Goal: Check status: Check status

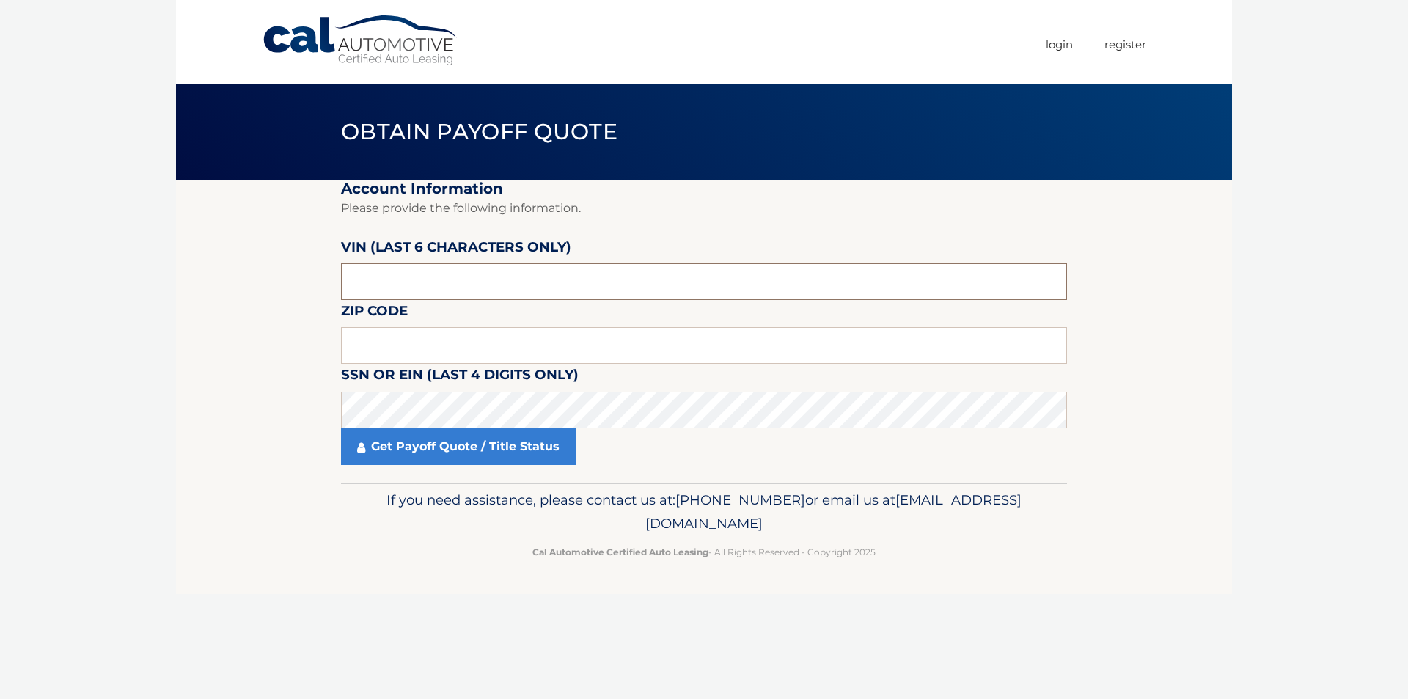
click at [430, 273] on input "text" at bounding box center [704, 281] width 726 height 37
click at [436, 275] on input "text" at bounding box center [704, 281] width 726 height 37
click at [436, 273] on input "text" at bounding box center [704, 281] width 726 height 37
type input "511092"
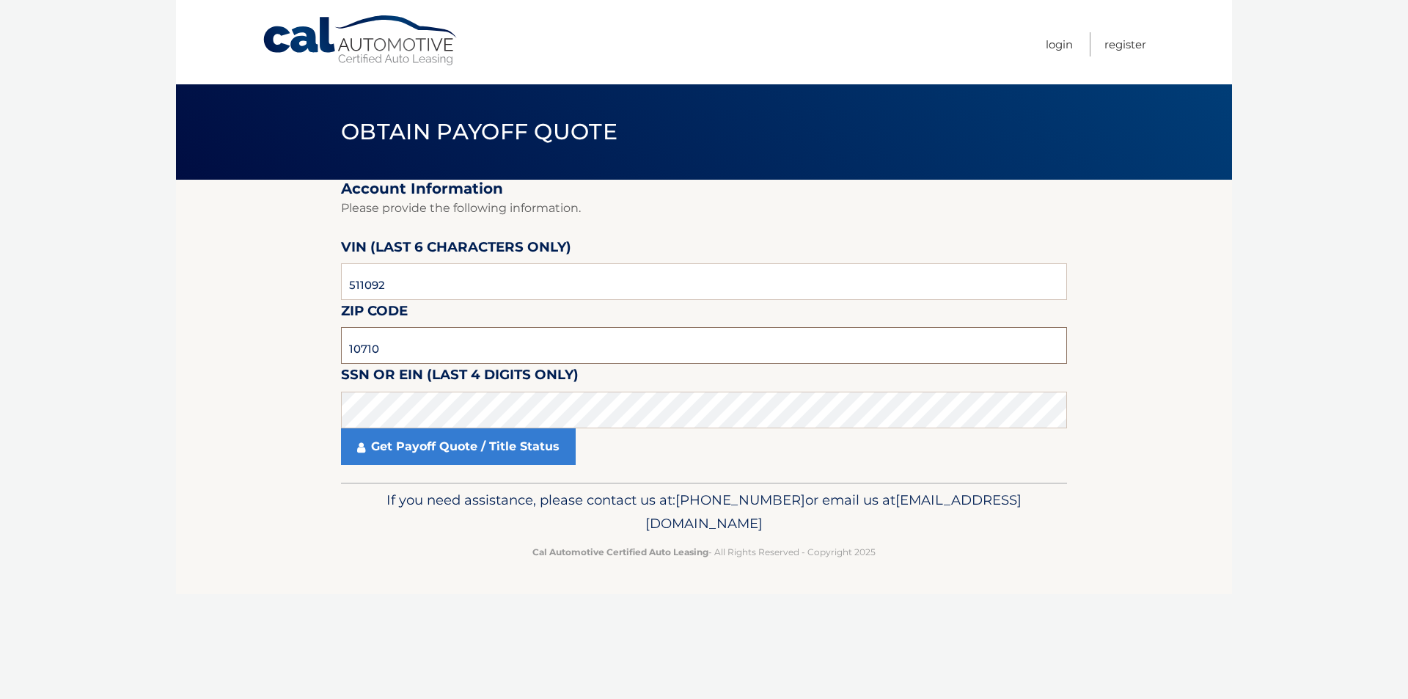
type input "10710"
click at [486, 437] on link "Get Payoff Quote / Title Status" at bounding box center [458, 446] width 235 height 37
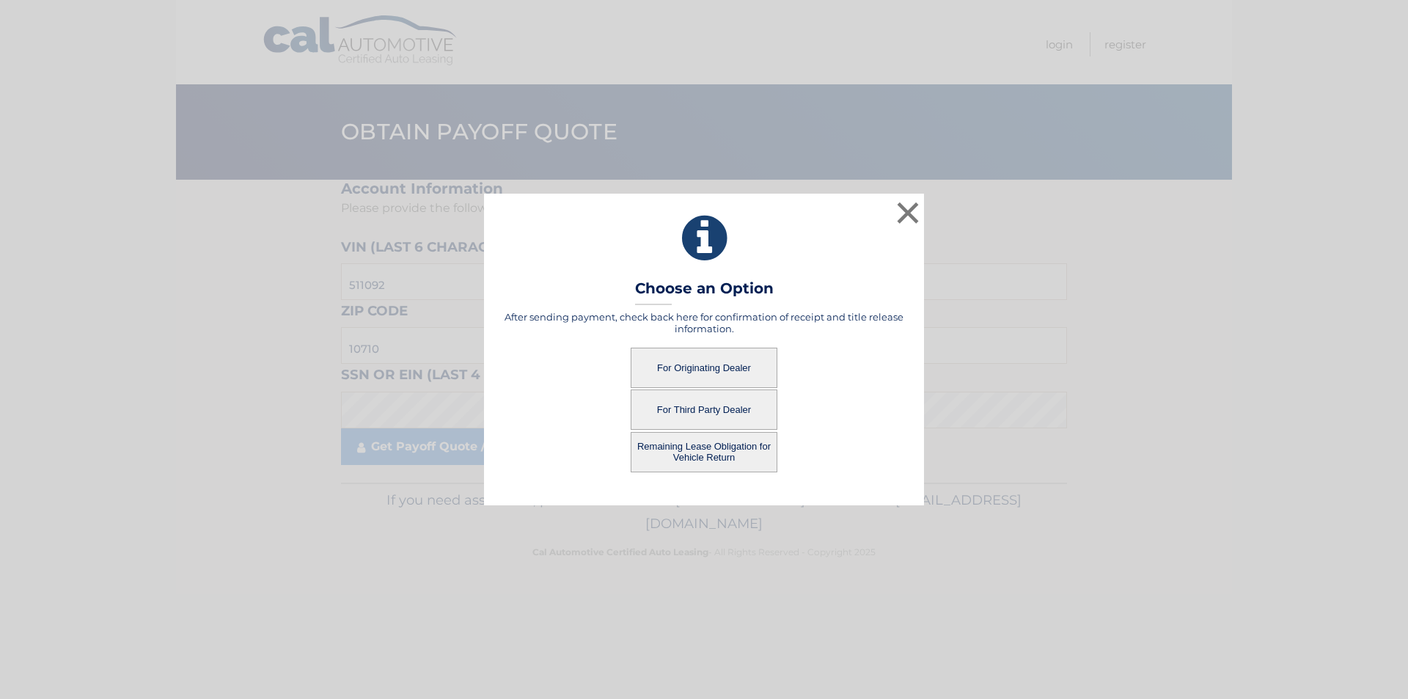
click at [708, 447] on button "Remaining Lease Obligation for Vehicle Return" at bounding box center [704, 452] width 147 height 40
click at [693, 453] on button "Remaining Lease Obligation for Vehicle Return" at bounding box center [704, 452] width 147 height 40
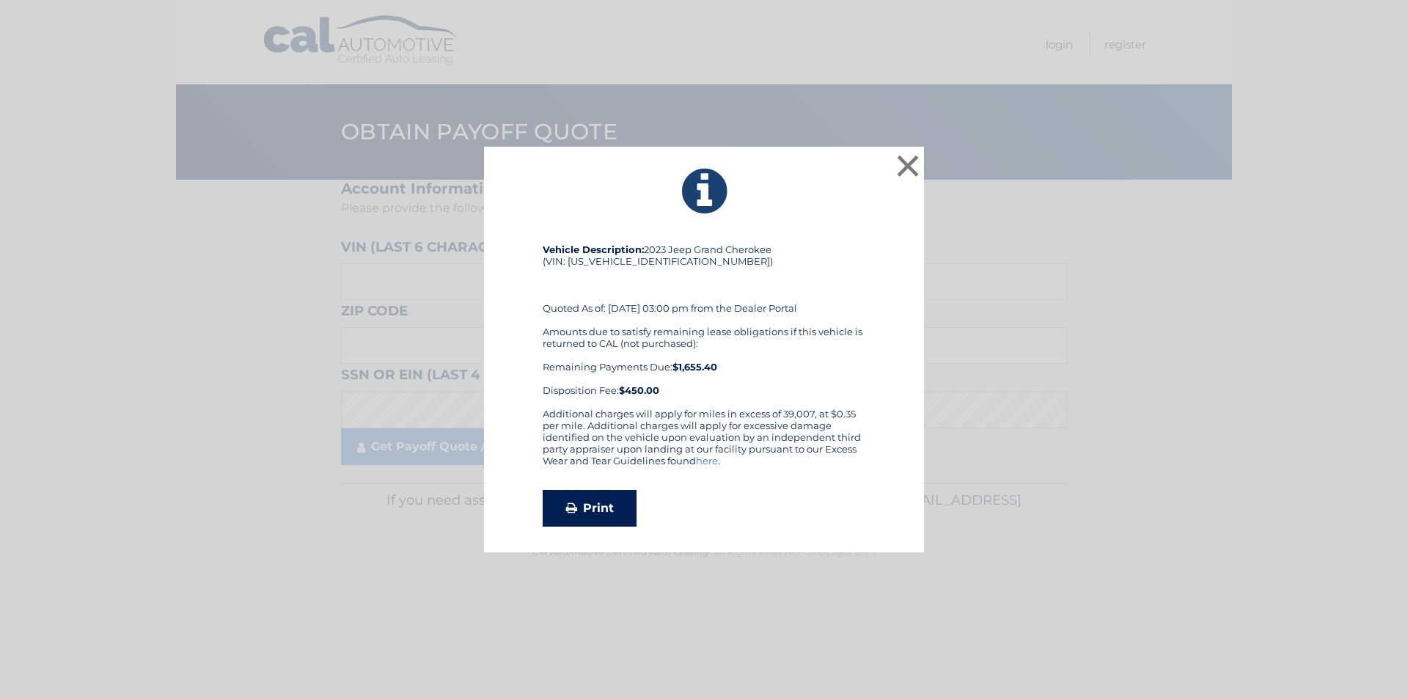
click at [604, 507] on link "Print" at bounding box center [590, 508] width 94 height 37
click at [900, 161] on button "×" at bounding box center [907, 165] width 29 height 29
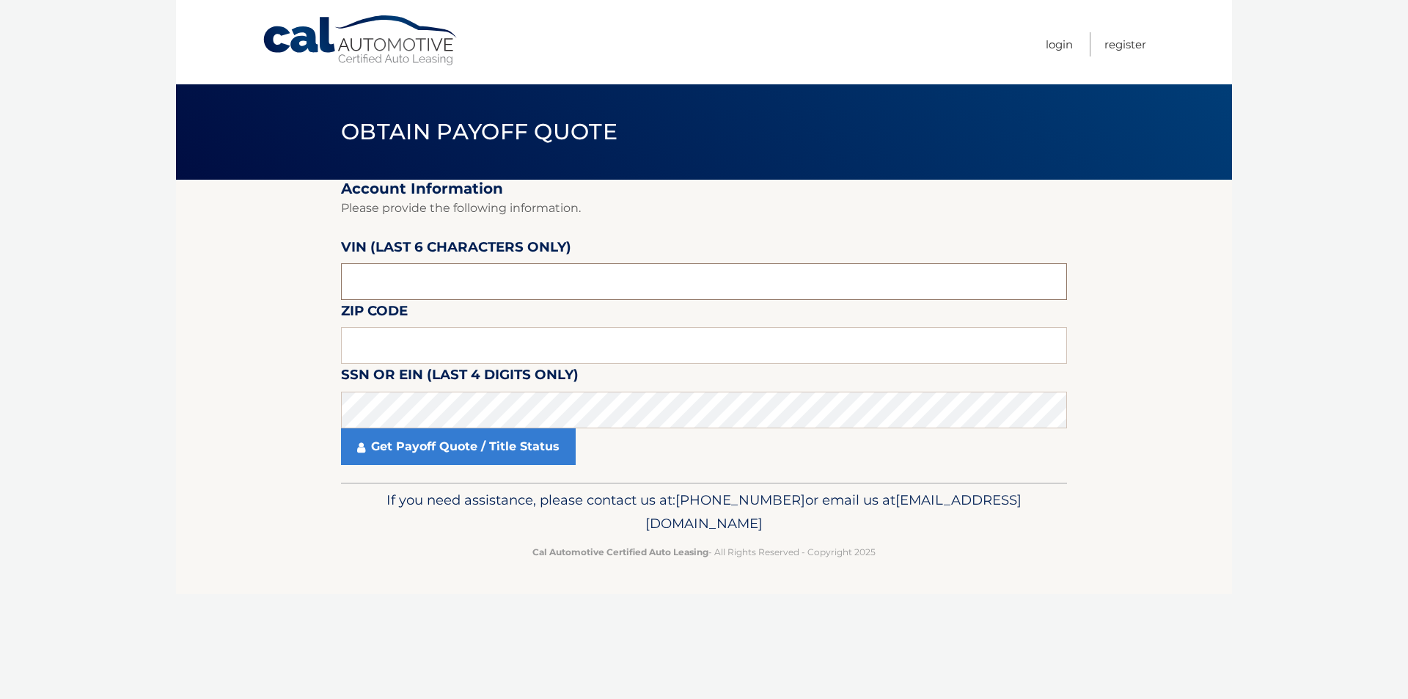
click at [461, 275] on input "text" at bounding box center [704, 281] width 726 height 37
click at [424, 279] on input "text" at bounding box center [704, 281] width 726 height 37
drag, startPoint x: 424, startPoint y: 279, endPoint x: 379, endPoint y: 287, distance: 46.2
click at [379, 287] on input "text" at bounding box center [704, 281] width 726 height 37
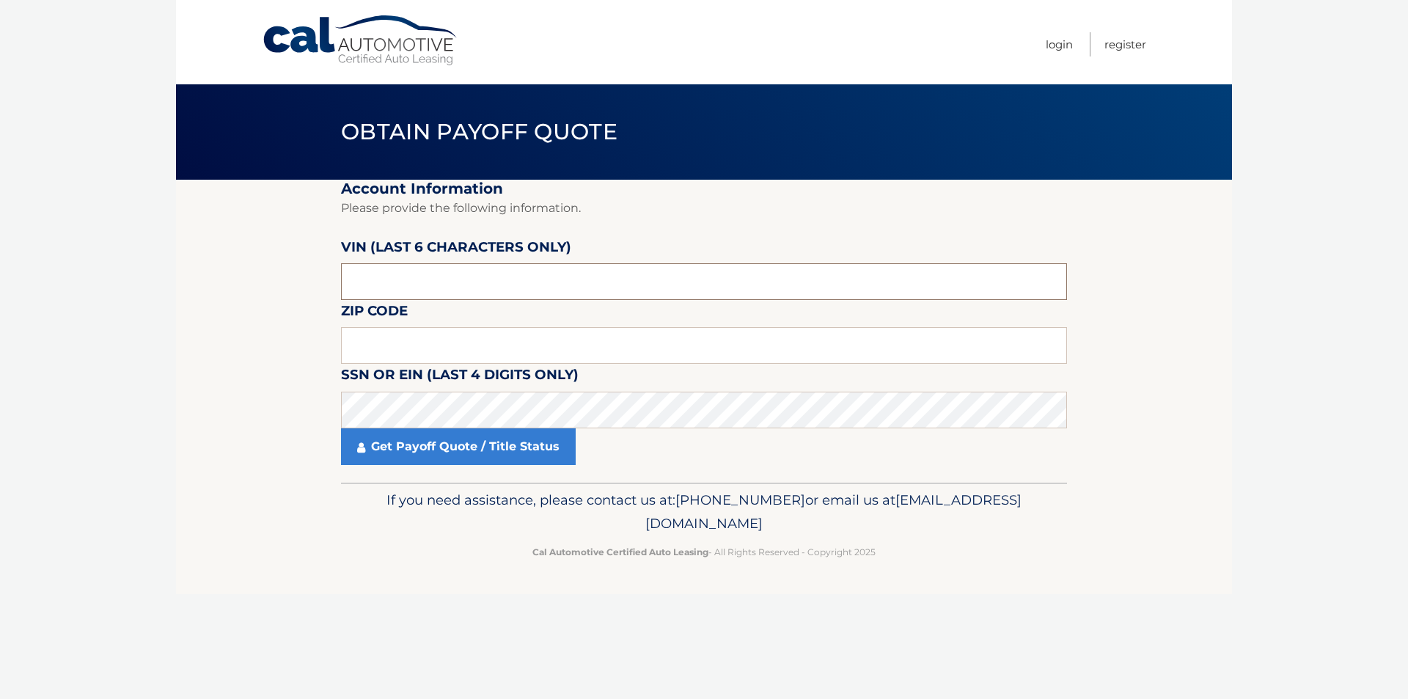
click at [379, 287] on input "text" at bounding box center [704, 281] width 726 height 37
click at [387, 349] on input "text" at bounding box center [704, 345] width 726 height 37
type input "10710"
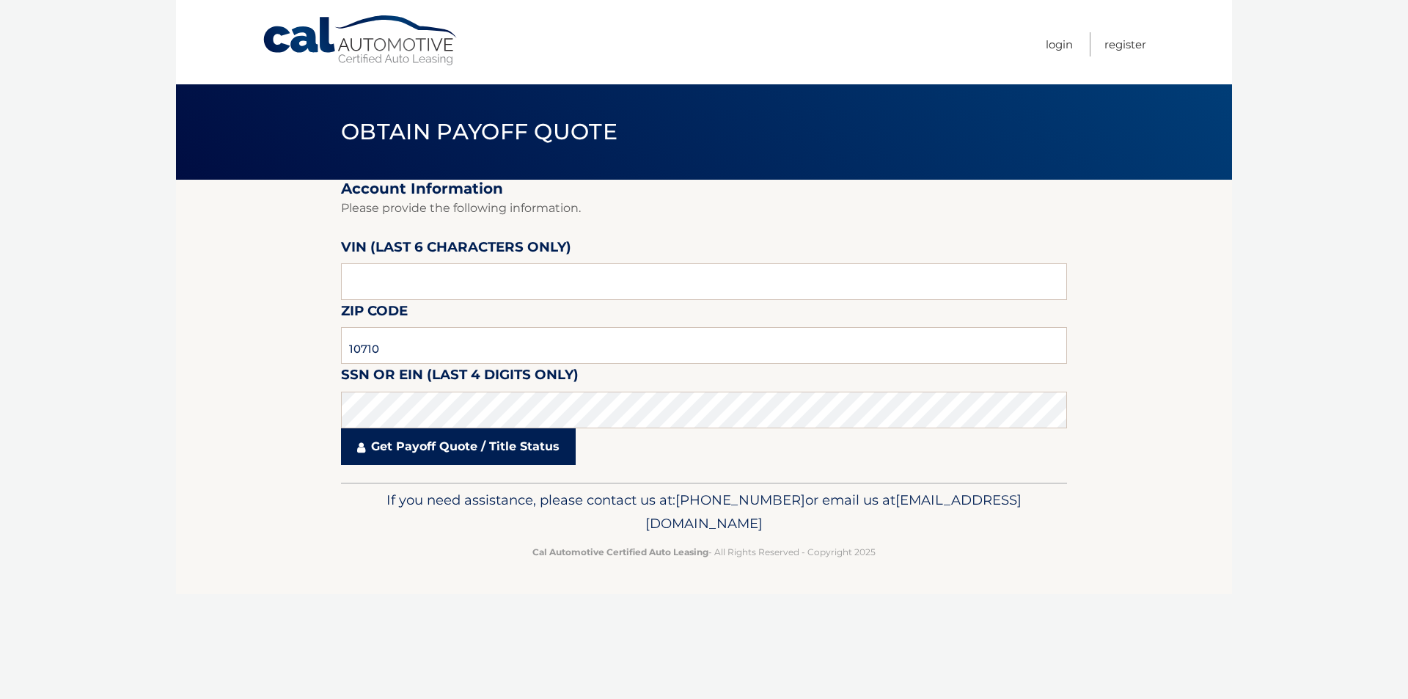
click at [528, 452] on link "Get Payoff Quote / Title Status" at bounding box center [458, 446] width 235 height 37
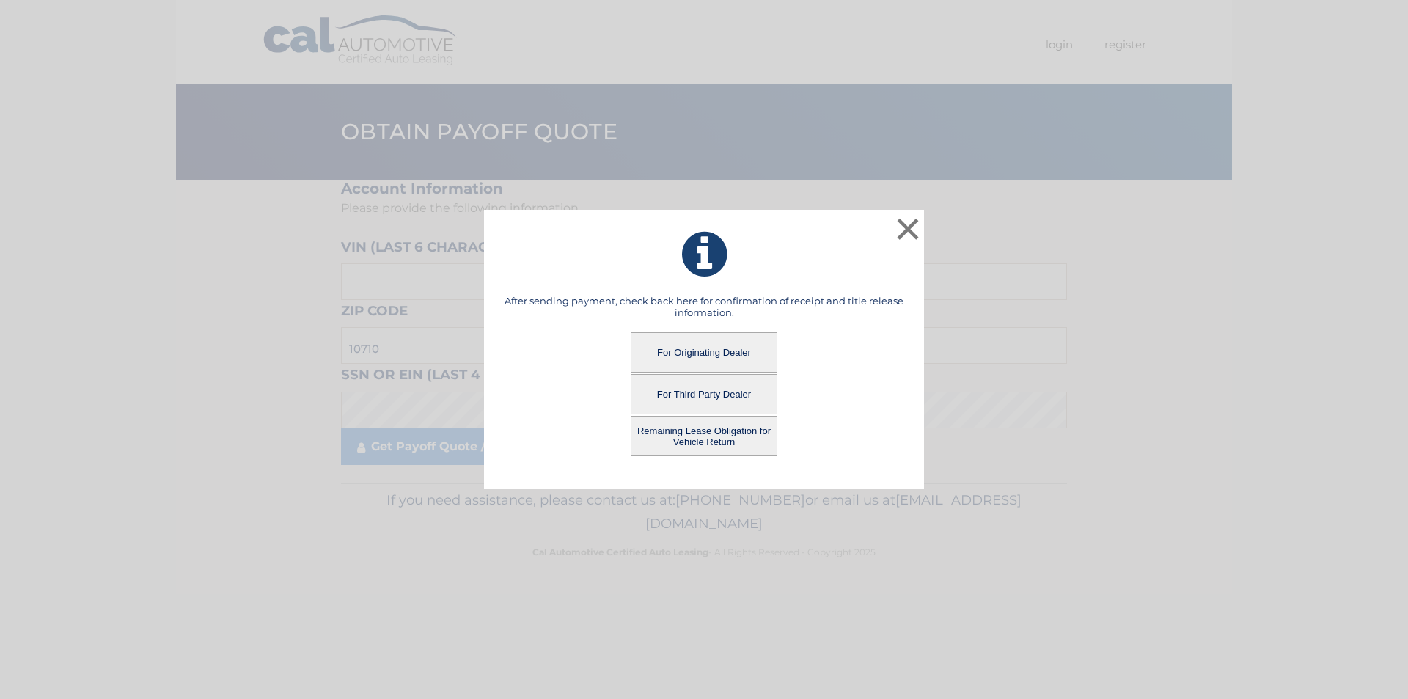
click at [694, 388] on button "For Third Party Dealer" at bounding box center [704, 394] width 147 height 40
click at [690, 398] on button "For Third Party Dealer" at bounding box center [704, 394] width 147 height 40
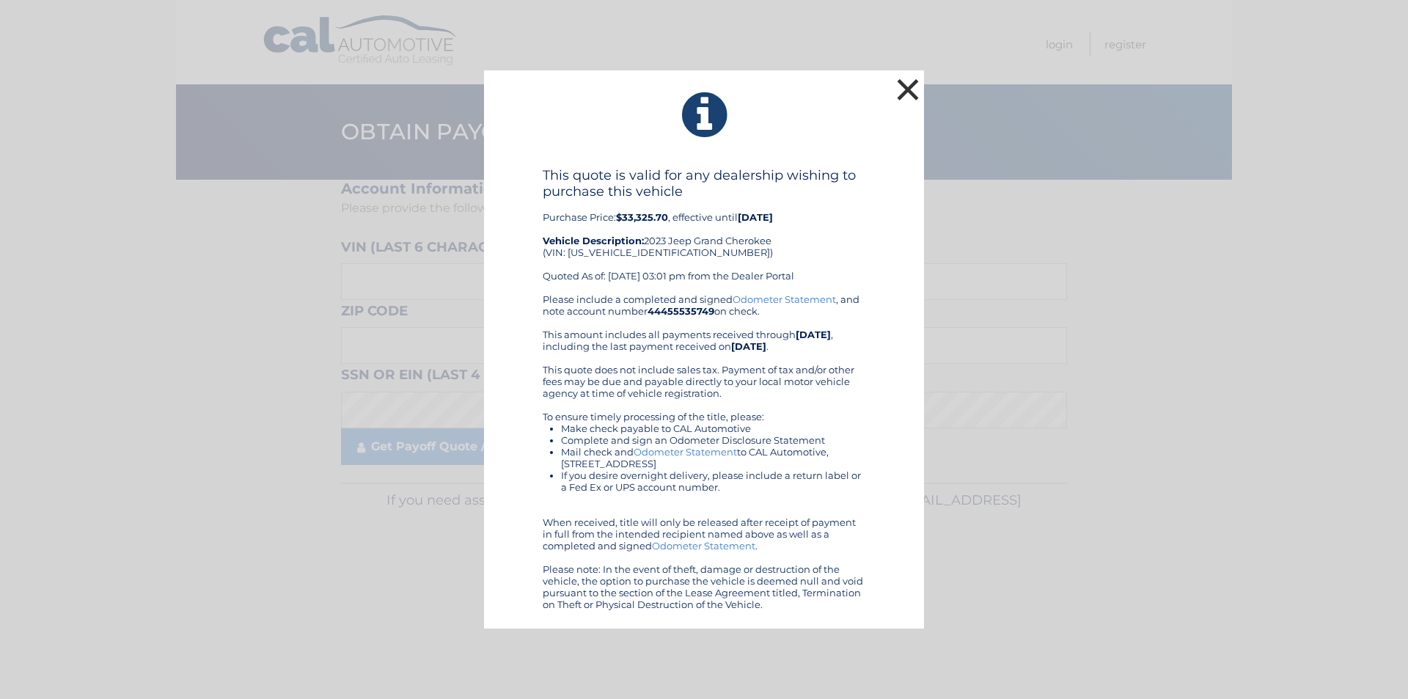
click at [910, 88] on button "×" at bounding box center [907, 89] width 29 height 29
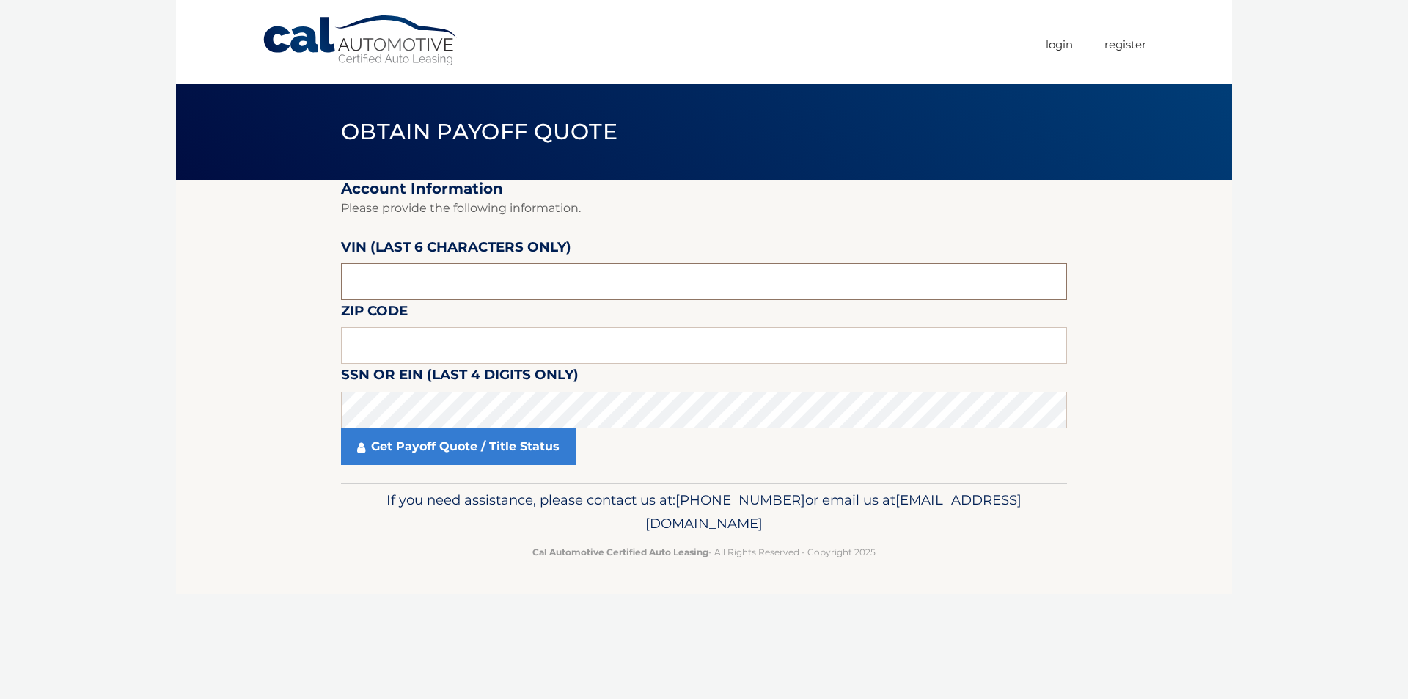
click at [479, 285] on input "text" at bounding box center [704, 281] width 726 height 37
click at [372, 279] on input "text" at bounding box center [704, 281] width 726 height 37
drag, startPoint x: 373, startPoint y: 279, endPoint x: 357, endPoint y: 285, distance: 17.2
click at [357, 285] on input "text" at bounding box center [704, 281] width 726 height 37
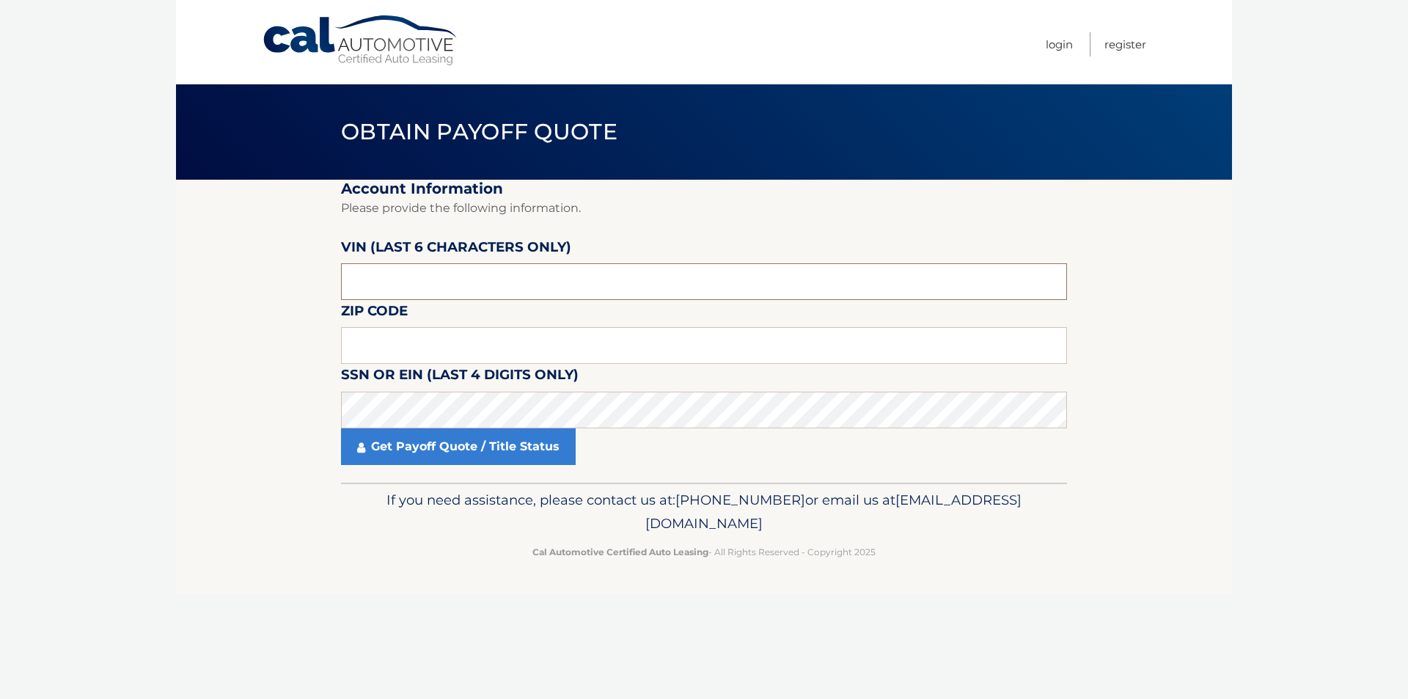
click at [357, 285] on input "text" at bounding box center [704, 281] width 726 height 37
click at [367, 277] on input "text" at bounding box center [704, 281] width 726 height 37
paste input "511092"
type input "511092"
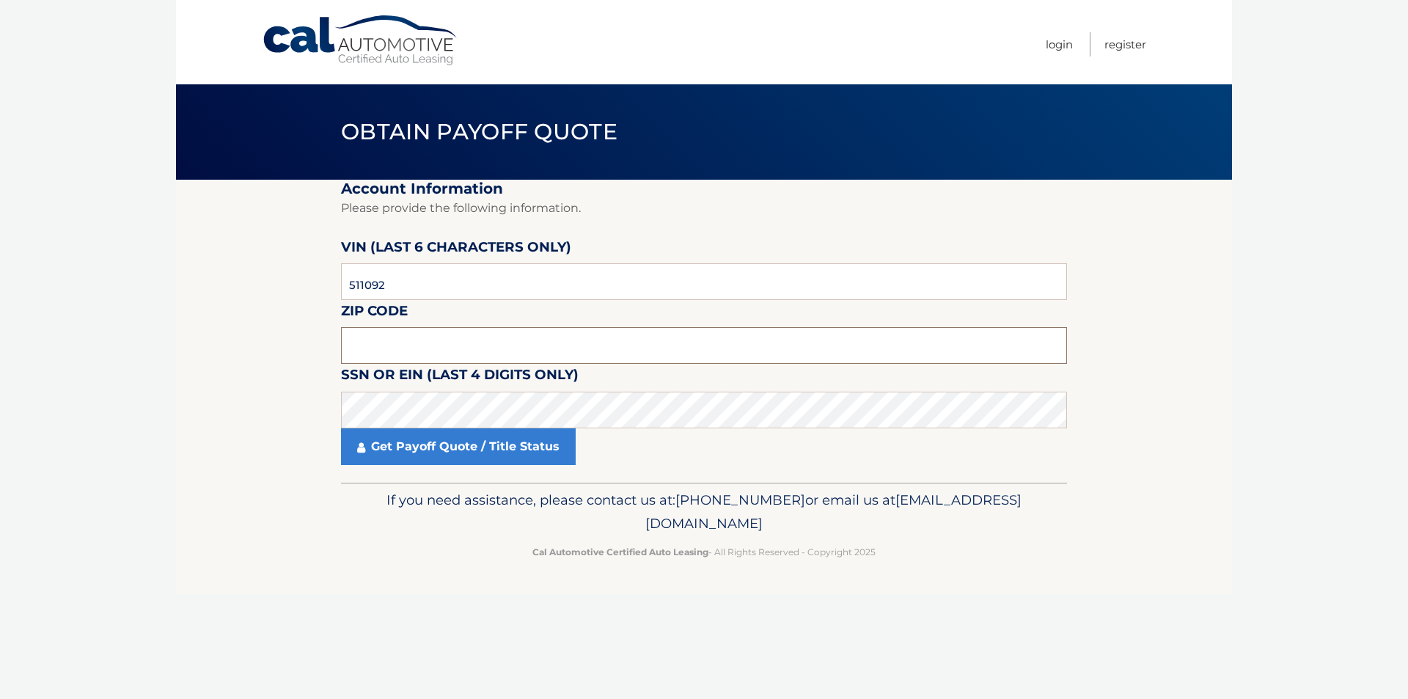
click at [392, 355] on input "text" at bounding box center [704, 345] width 726 height 37
click at [428, 354] on input "107" at bounding box center [704, 345] width 726 height 37
type input "10710"
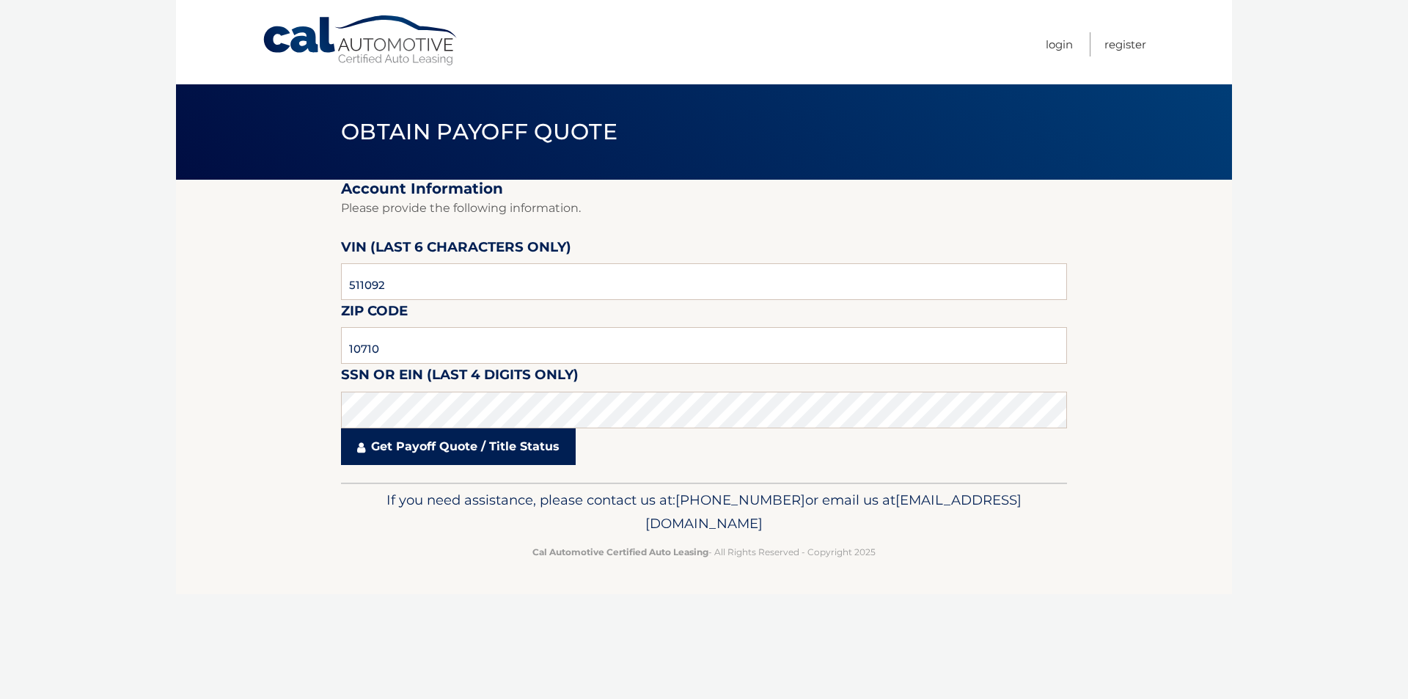
click at [472, 447] on link "Get Payoff Quote / Title Status" at bounding box center [458, 446] width 235 height 37
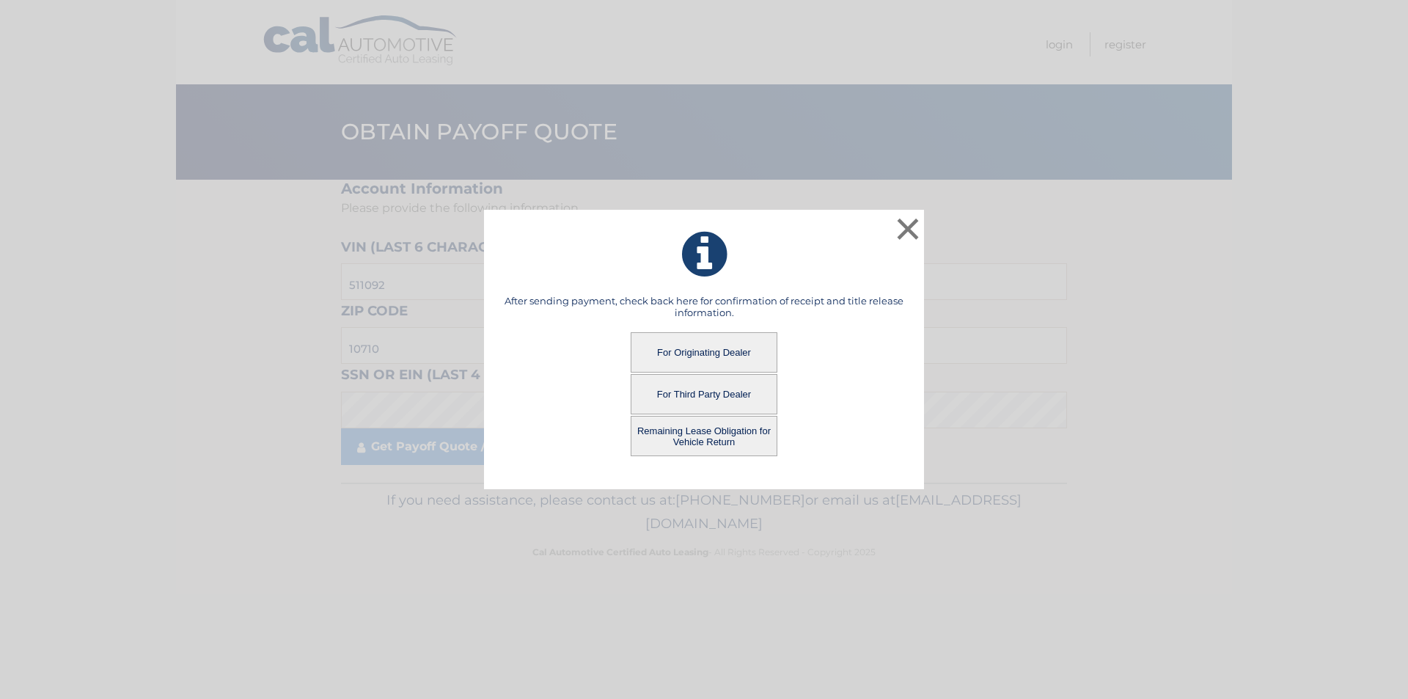
click at [714, 351] on button "For Originating Dealer" at bounding box center [704, 352] width 147 height 40
click at [736, 352] on button "For Originating Dealer" at bounding box center [704, 352] width 147 height 40
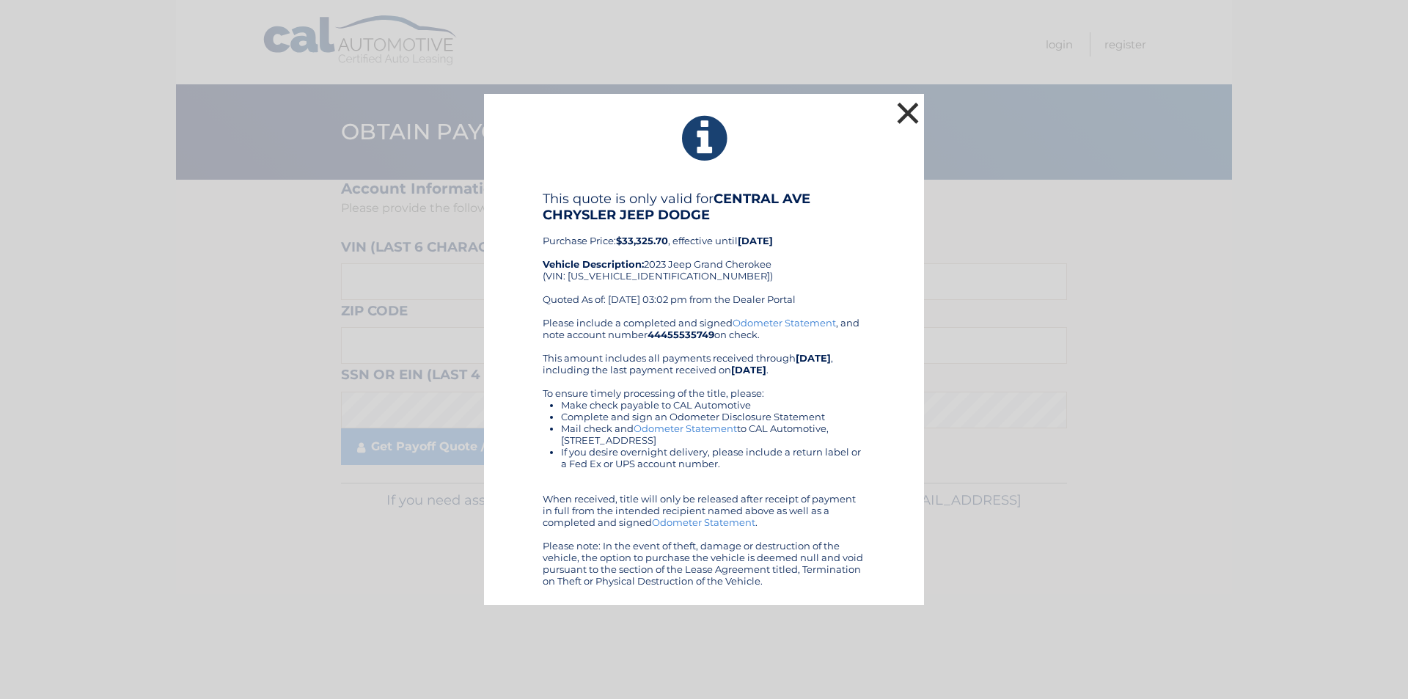
click at [901, 107] on button "×" at bounding box center [907, 112] width 29 height 29
